Goal: Navigation & Orientation: Find specific page/section

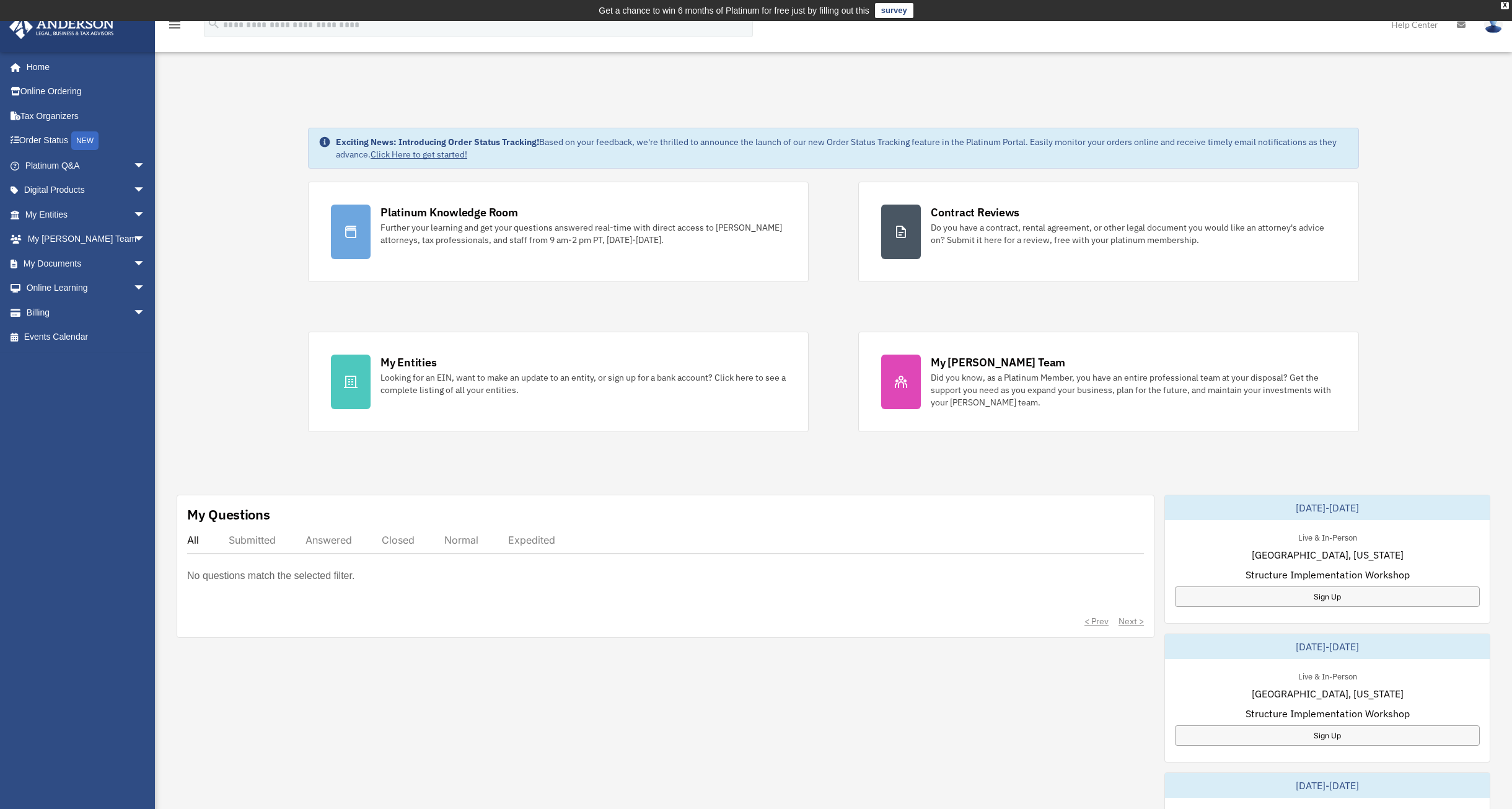
click at [59, 469] on div "[EMAIL_ADDRESS][DOMAIN_NAME] Sign Out [EMAIL_ADDRESS][DOMAIN_NAME] Home Online …" at bounding box center [82, 409] width 164 height 716
click at [42, 66] on link "Home" at bounding box center [86, 66] width 155 height 25
click at [38, 66] on link "Home" at bounding box center [86, 66] width 155 height 25
drag, startPoint x: 205, startPoint y: 204, endPoint x: 206, endPoint y: 269, distance: 65.0
click at [206, 269] on div "Exciting News: Introducing Order Status Tracking! Based on your feedback, we're…" at bounding box center [834, 653] width 1376 height 1113
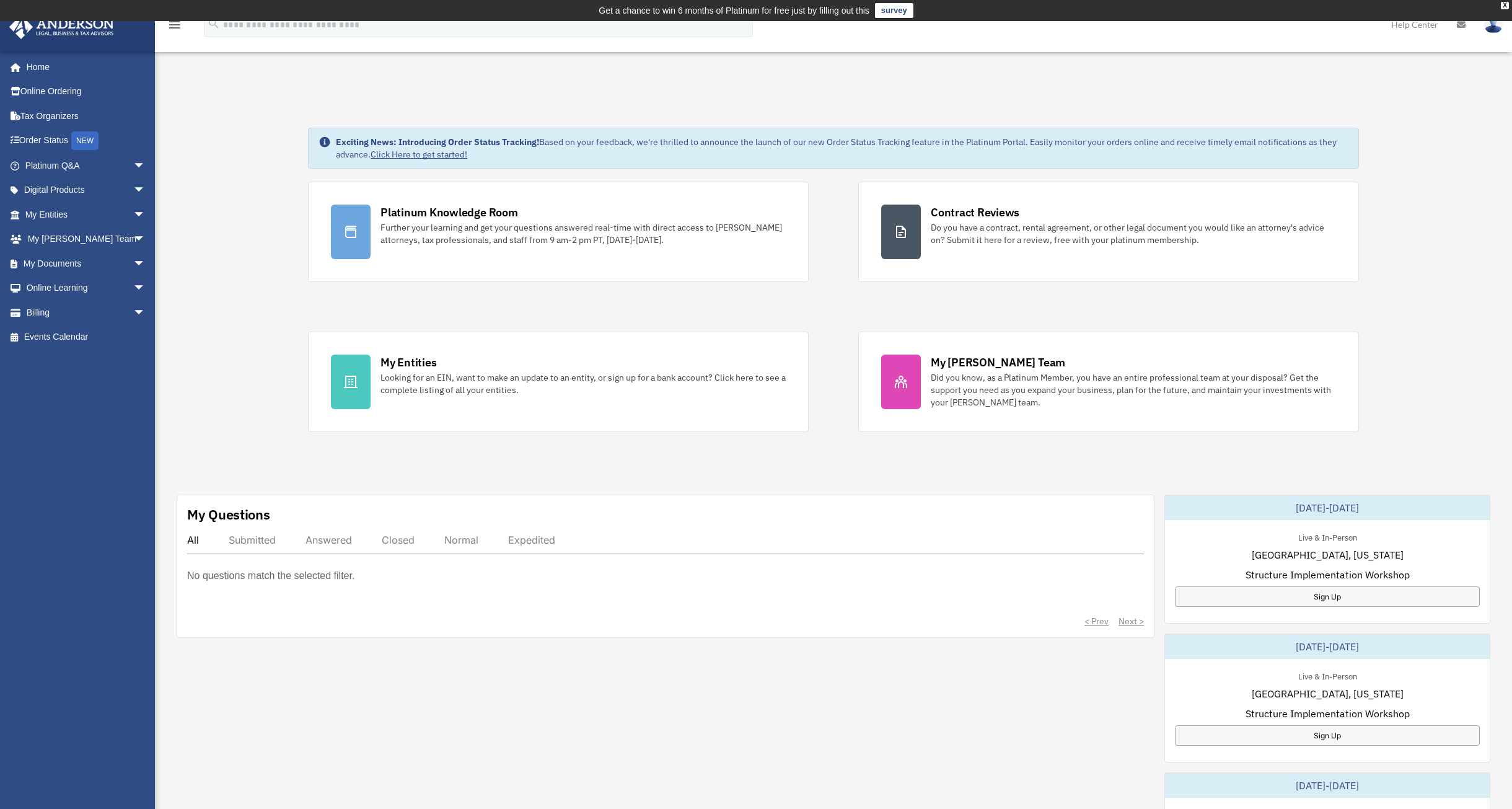
drag, startPoint x: 66, startPoint y: 438, endPoint x: 78, endPoint y: 543, distance: 105.7
click at [75, 552] on div "[EMAIL_ADDRESS][DOMAIN_NAME] Sign Out [EMAIL_ADDRESS][DOMAIN_NAME] Home Online …" at bounding box center [82, 409] width 164 height 716
click at [1503, 5] on div "X" at bounding box center [1503, 5] width 8 height 8
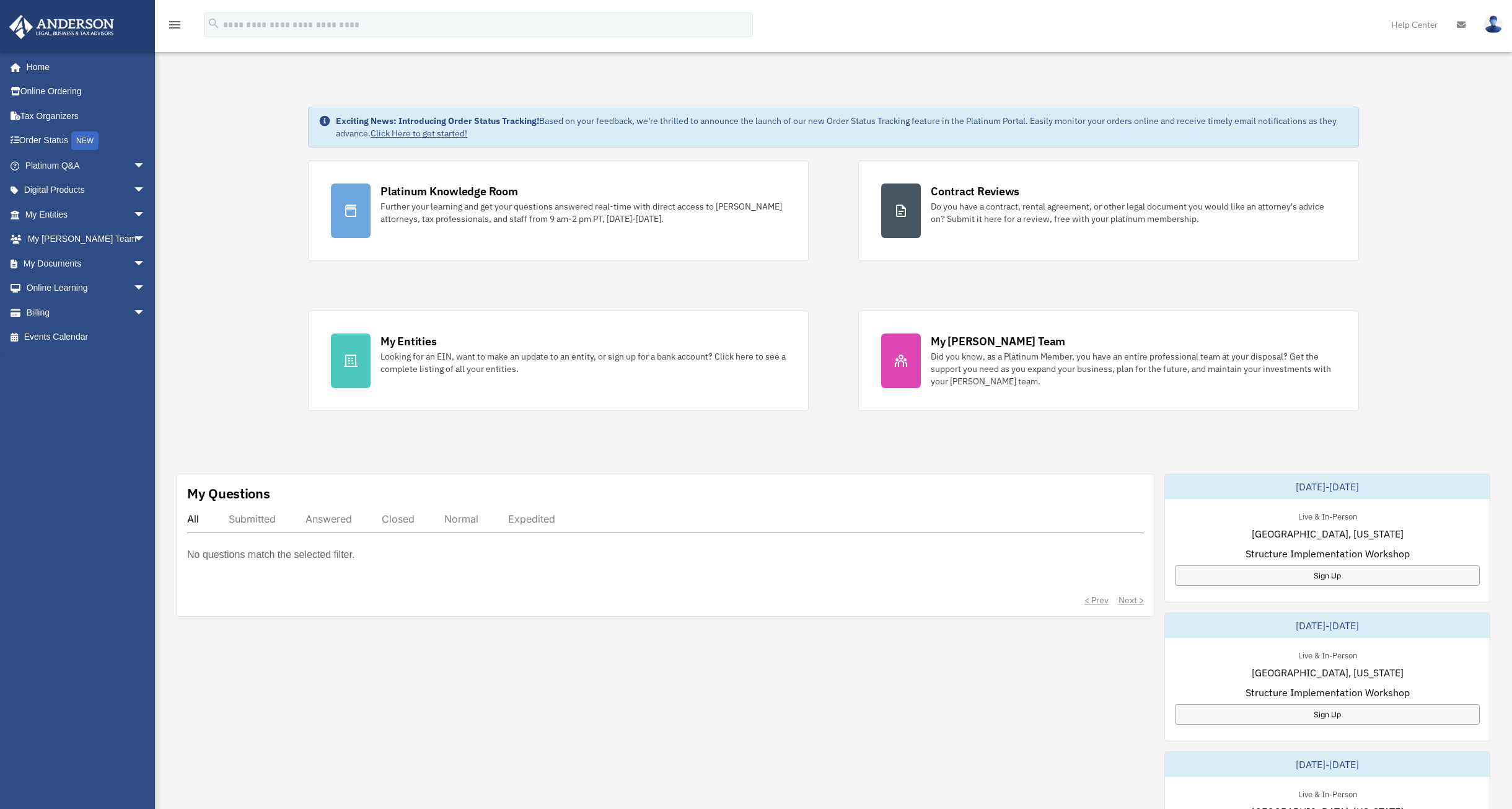
click at [1417, 23] on link "Help Center" at bounding box center [1414, 24] width 66 height 49
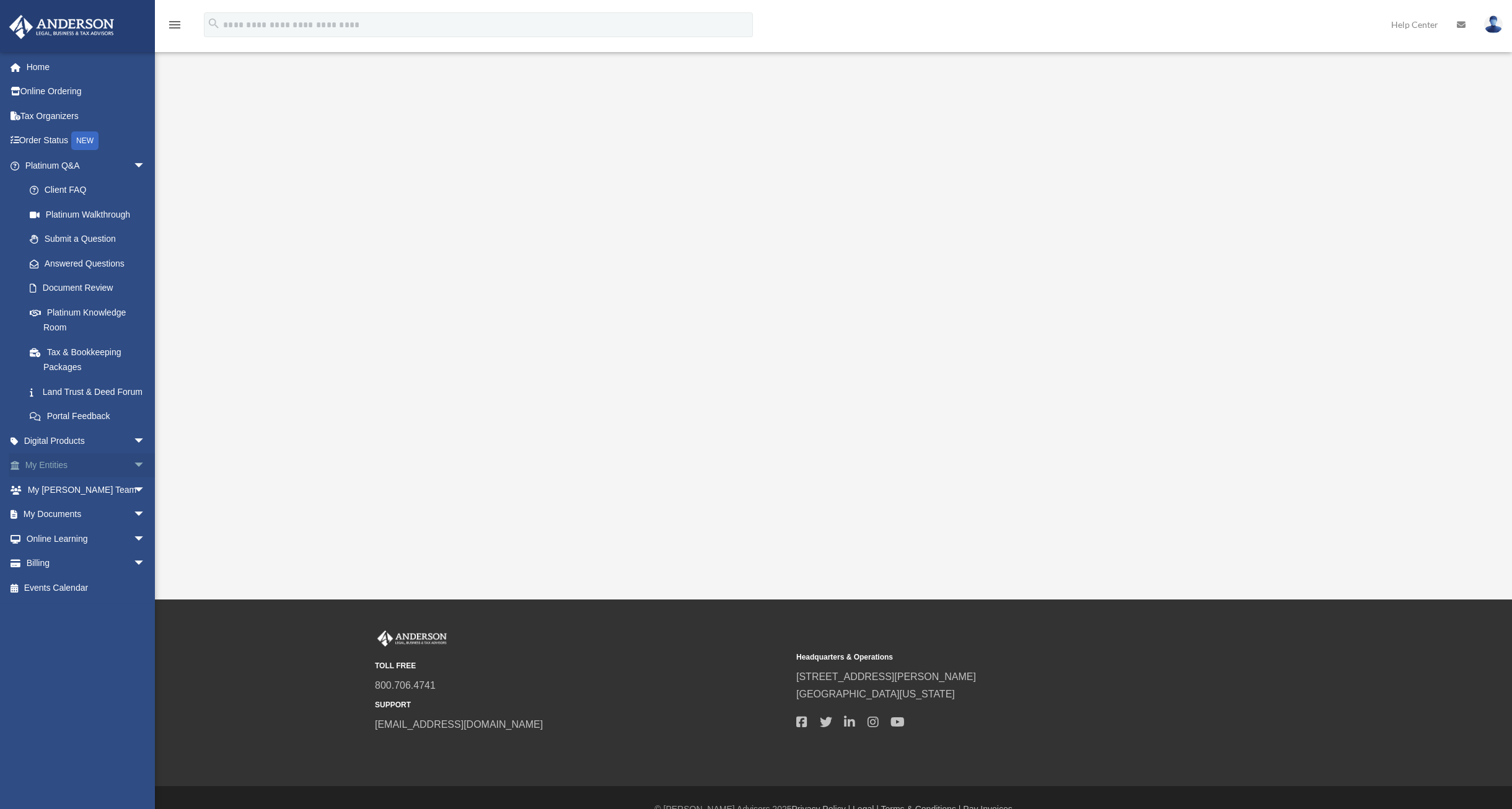
click at [133, 478] on span "arrow_drop_down" at bounding box center [145, 465] width 25 height 26
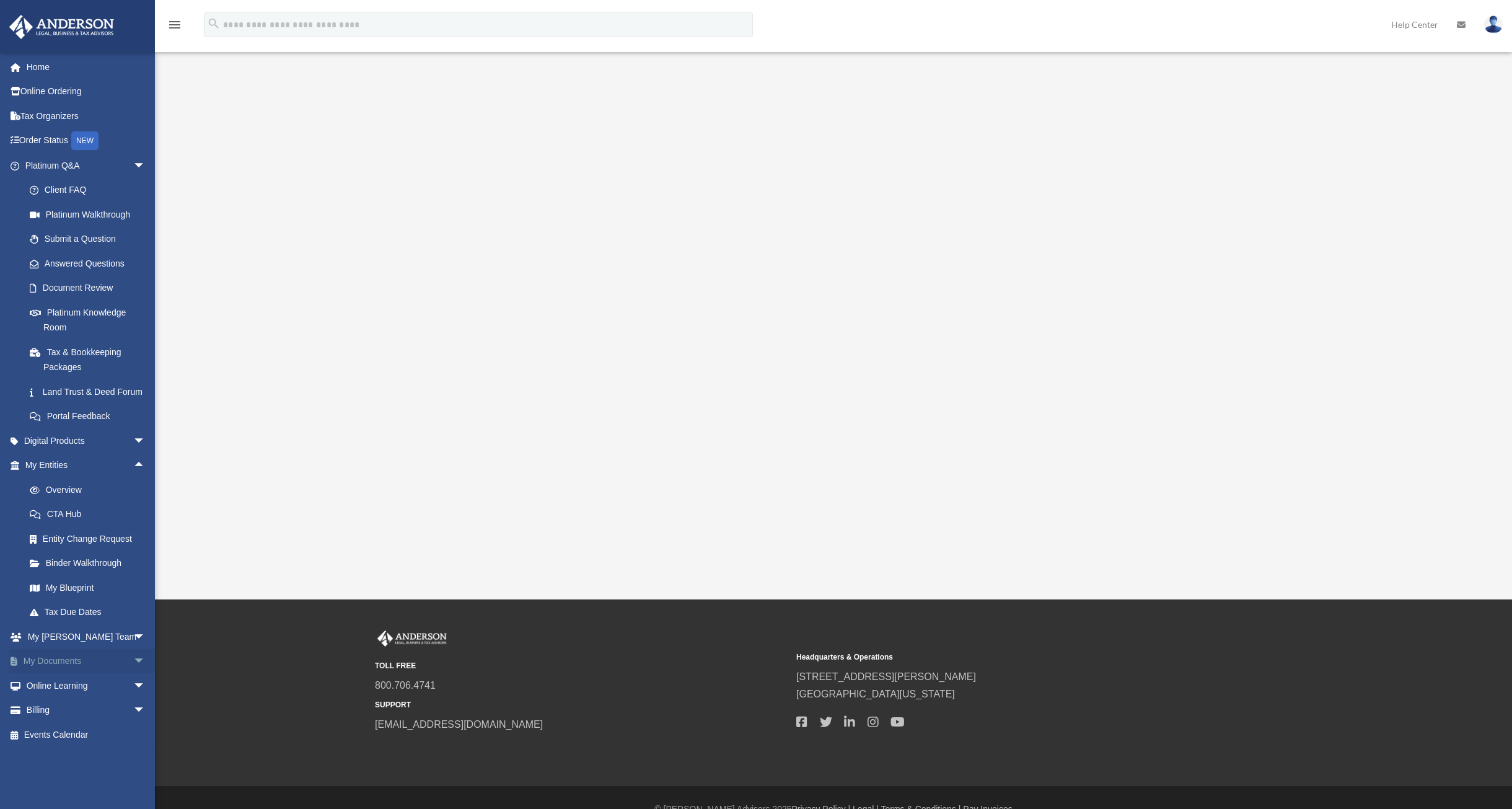
click at [133, 674] on span "arrow_drop_down" at bounding box center [145, 662] width 25 height 26
click at [53, 697] on link "Box" at bounding box center [90, 685] width 147 height 25
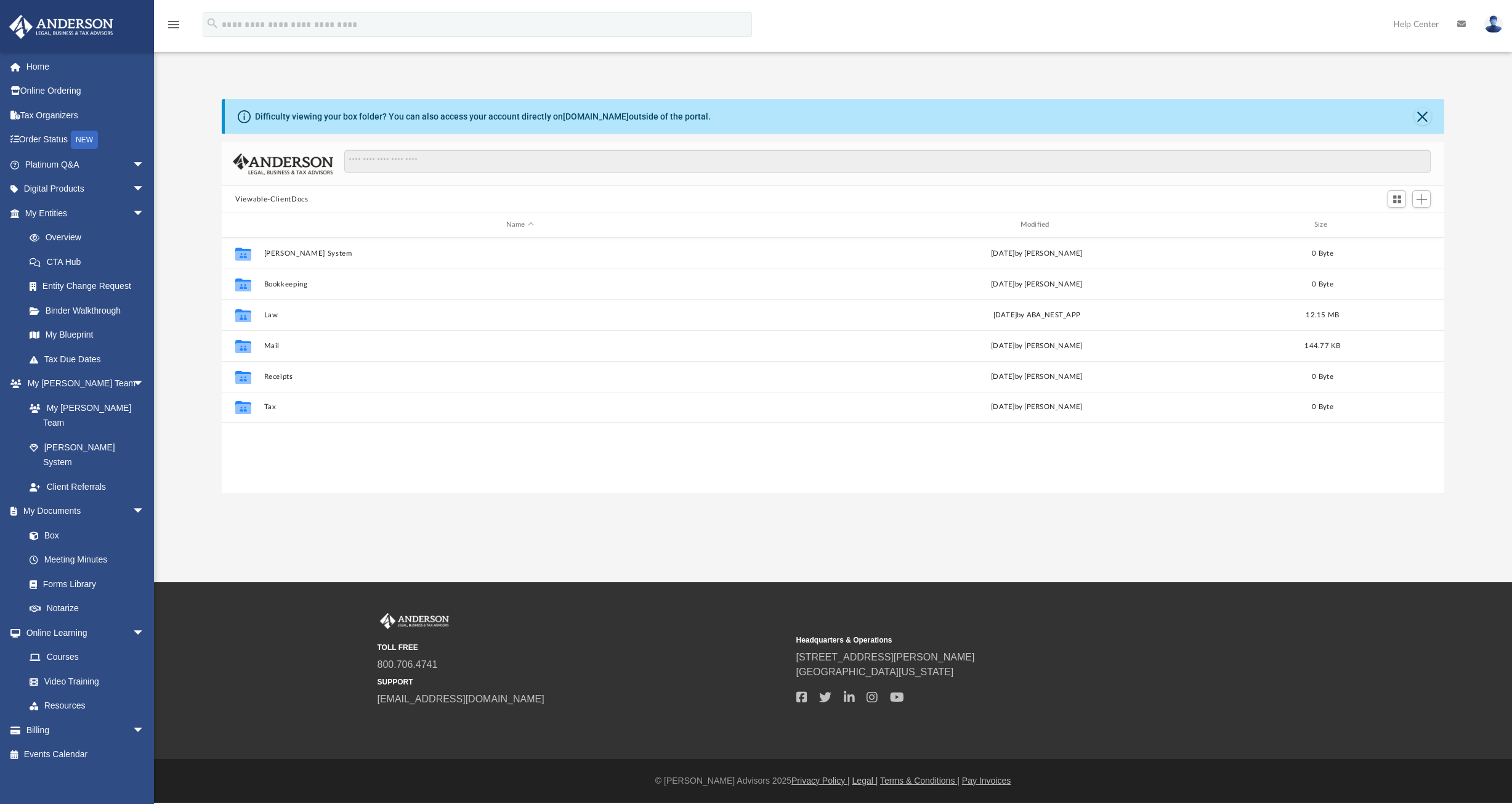
scroll to position [271, 1213]
click at [464, 521] on div "App [EMAIL_ADDRESS][DOMAIN_NAME] Sign Out [EMAIL_ADDRESS][DOMAIN_NAME] Home Onl…" at bounding box center [756, 291] width 1512 height 582
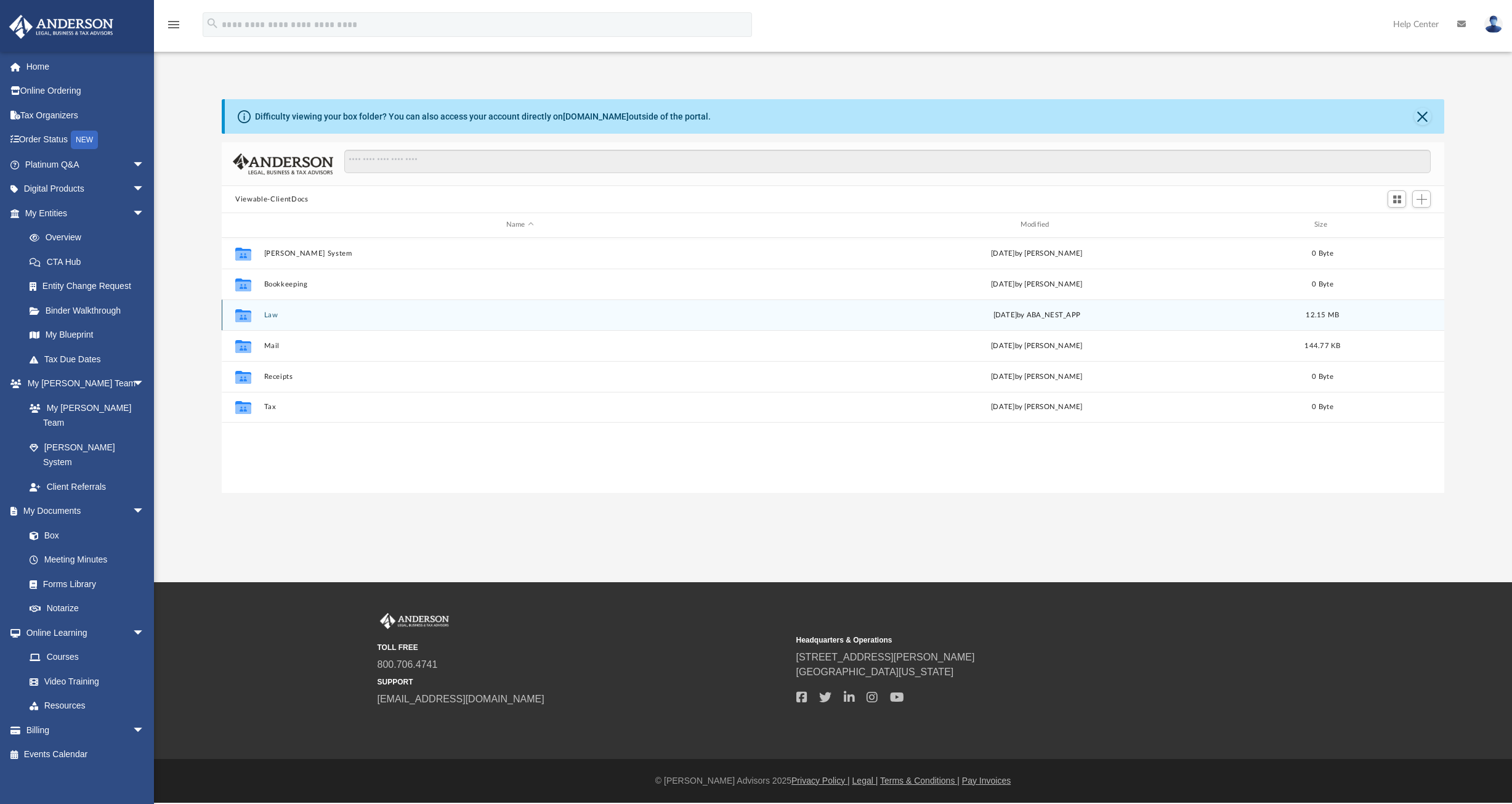
click at [270, 318] on button "Law" at bounding box center [520, 314] width 512 height 8
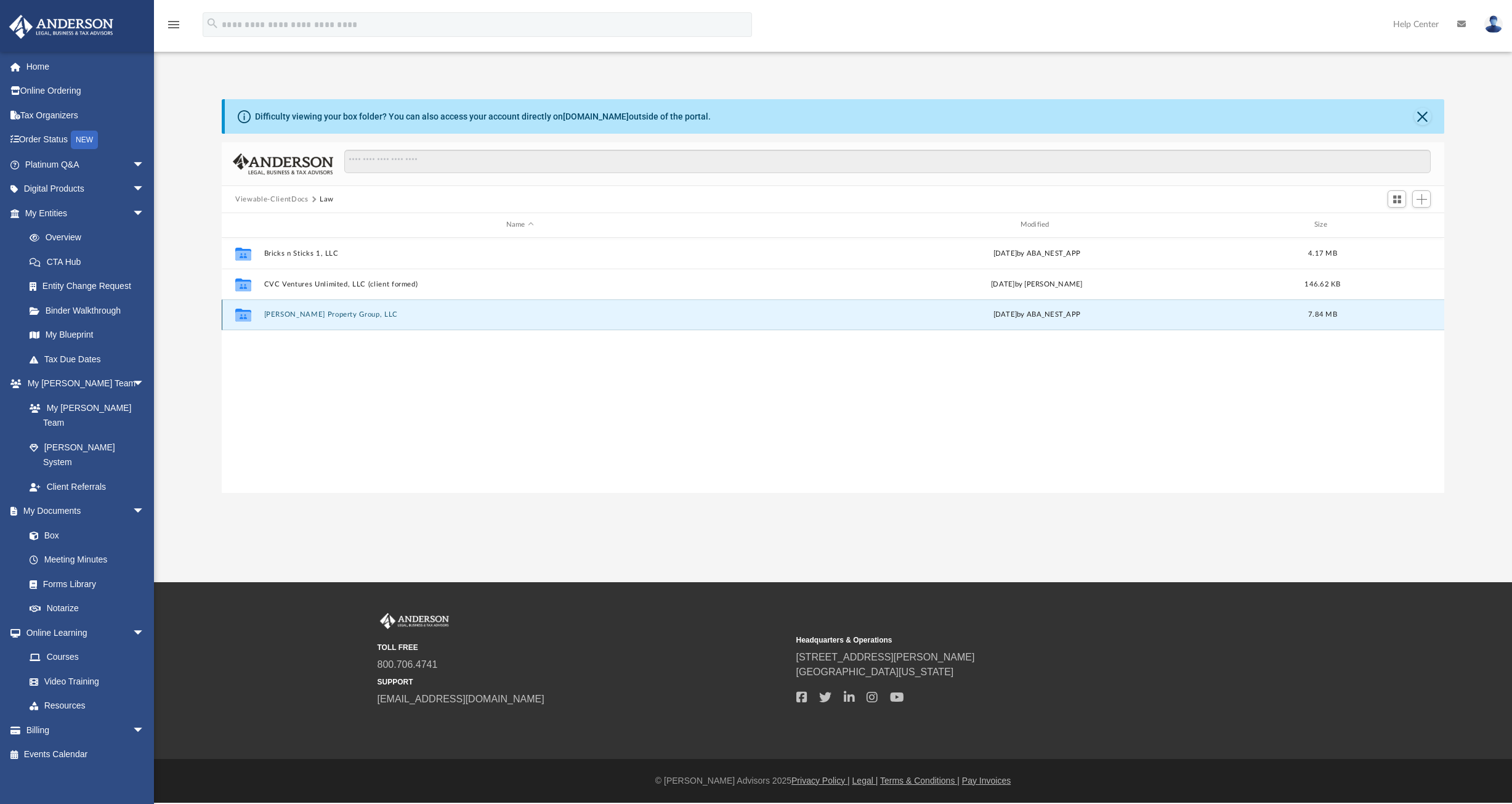
click at [303, 315] on button "[PERSON_NAME] Property Group, LLC" at bounding box center [520, 313] width 512 height 8
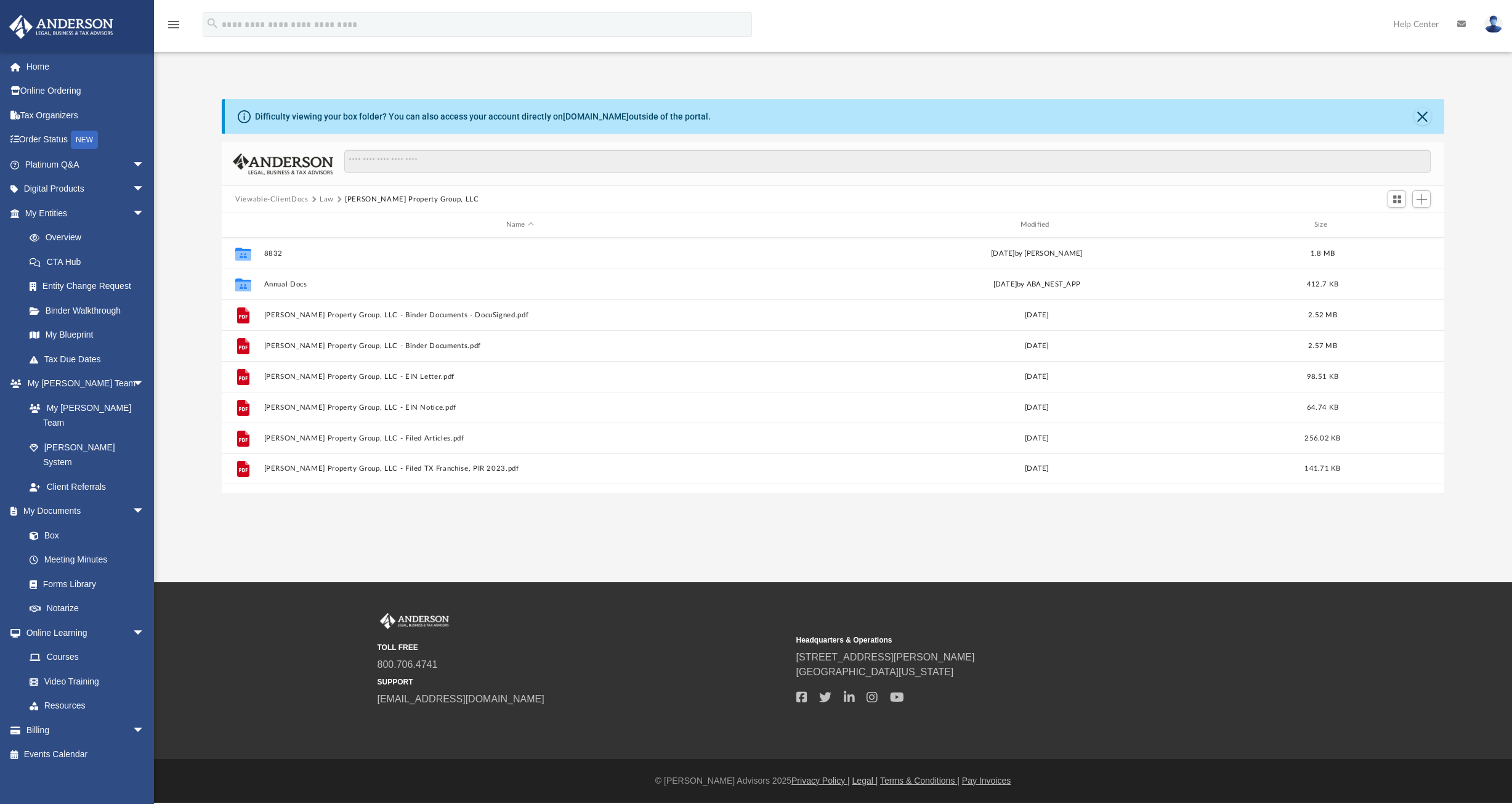
click at [348, 540] on div "App [EMAIL_ADDRESS][DOMAIN_NAME] Sign Out [EMAIL_ADDRESS][DOMAIN_NAME] Home Onl…" at bounding box center [756, 291] width 1512 height 582
click at [492, 530] on div "App [EMAIL_ADDRESS][DOMAIN_NAME] Sign Out [EMAIL_ADDRESS][DOMAIN_NAME] Home Onl…" at bounding box center [756, 291] width 1512 height 582
